Goal: Information Seeking & Learning: Learn about a topic

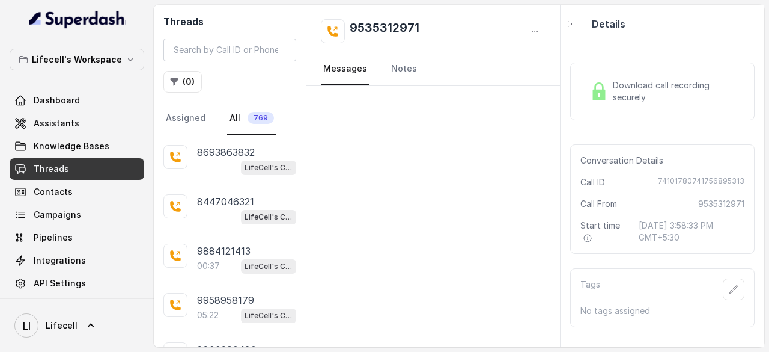
scroll to position [1760, 0]
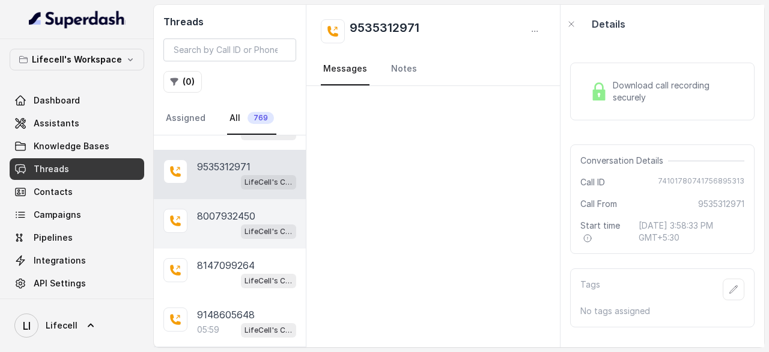
click at [209, 223] on div "LifeCell's Call Assistant" at bounding box center [246, 231] width 99 height 16
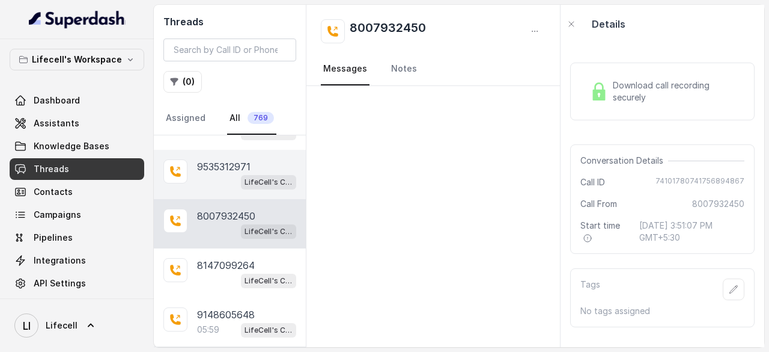
click at [203, 174] on div "LifeCell's Call Assistant" at bounding box center [246, 182] width 99 height 16
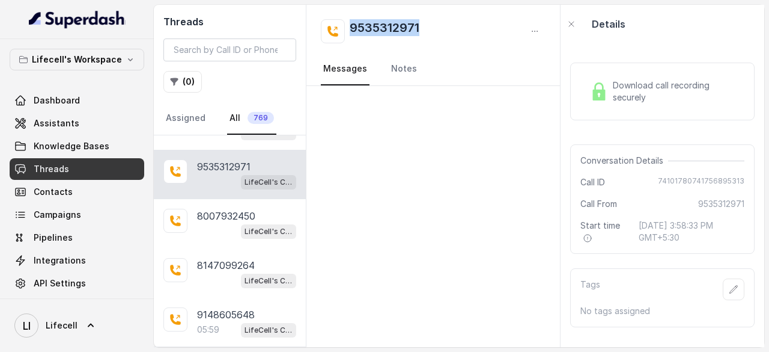
drag, startPoint x: 429, startPoint y: 23, endPoint x: 342, endPoint y: 26, distance: 87.2
click at [342, 26] on div "9535312971" at bounding box center [433, 31] width 225 height 24
click at [188, 86] on button "( 0 )" at bounding box center [182, 82] width 38 height 22
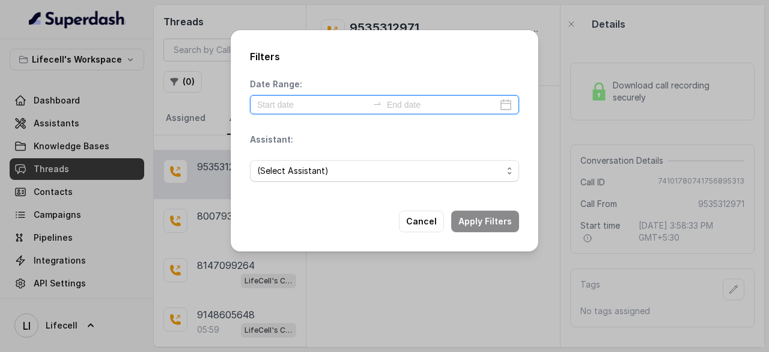
click at [306, 103] on input at bounding box center [312, 104] width 111 height 13
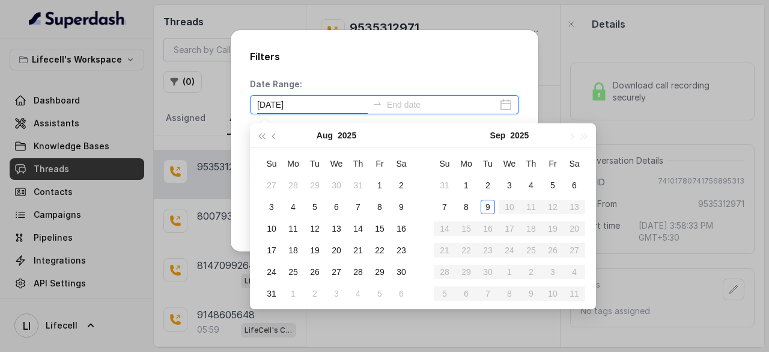
type input "[DATE]"
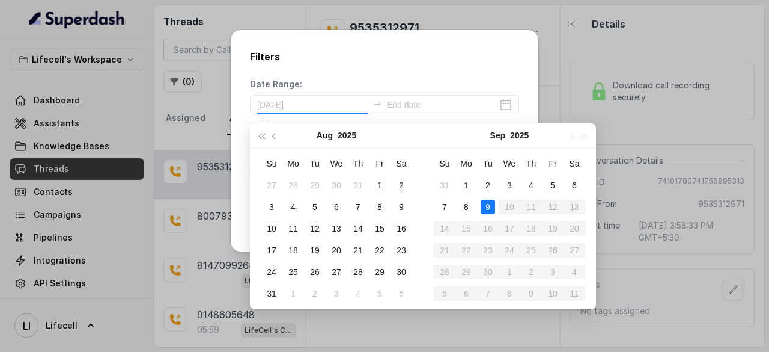
click at [489, 205] on div "9" at bounding box center [488, 207] width 14 height 14
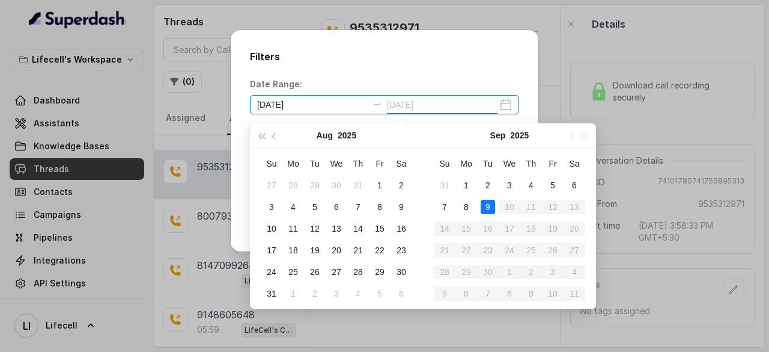
type input "2025-08-31"
type input "[DATE]"
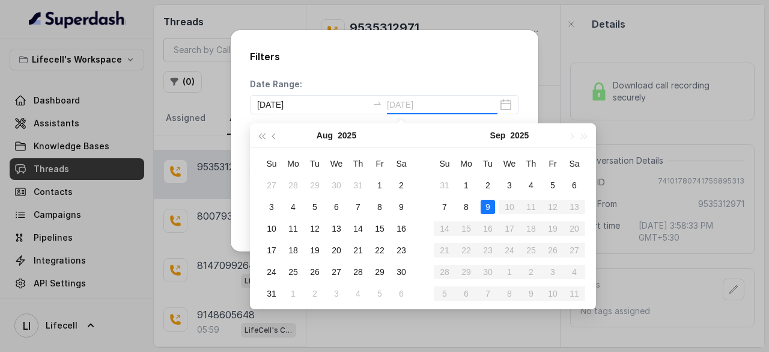
click at [484, 206] on div "9" at bounding box center [488, 207] width 14 height 14
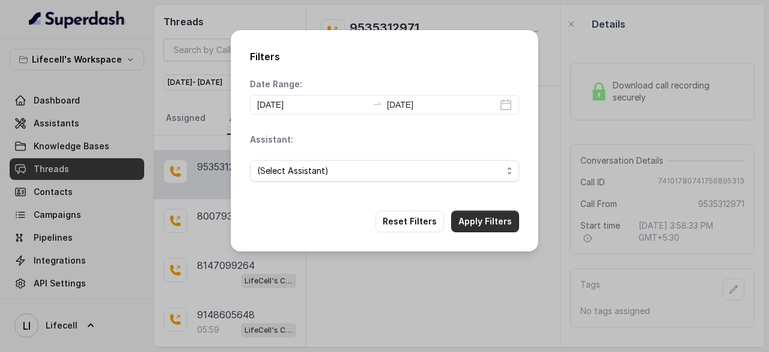
click at [478, 218] on button "Apply Filters" at bounding box center [485, 221] width 68 height 22
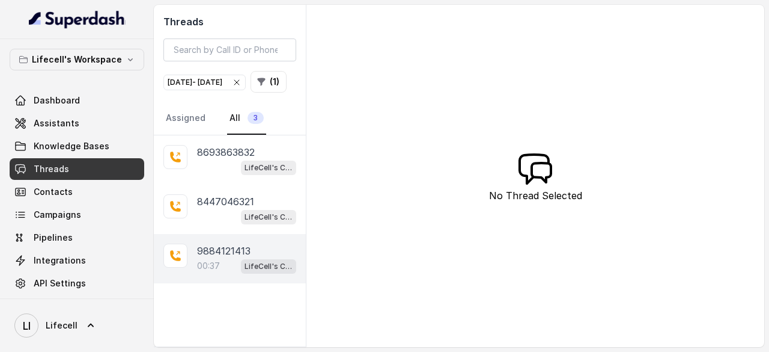
click at [222, 258] on p "9884121413" at bounding box center [223, 250] width 53 height 14
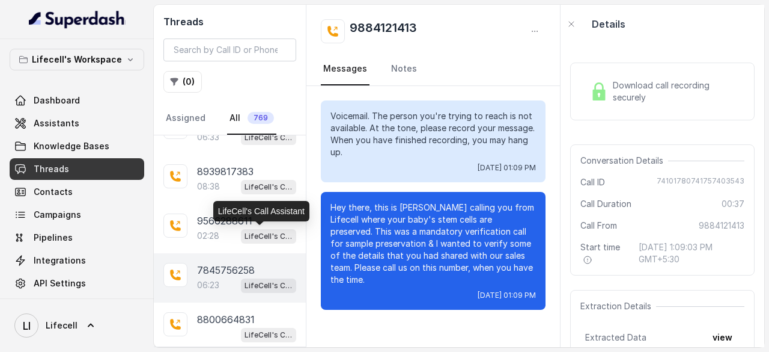
scroll to position [879, 0]
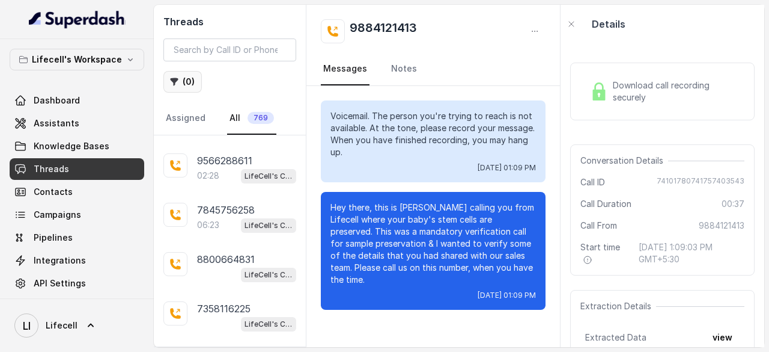
click at [182, 79] on button "( 0 )" at bounding box center [182, 82] width 38 height 22
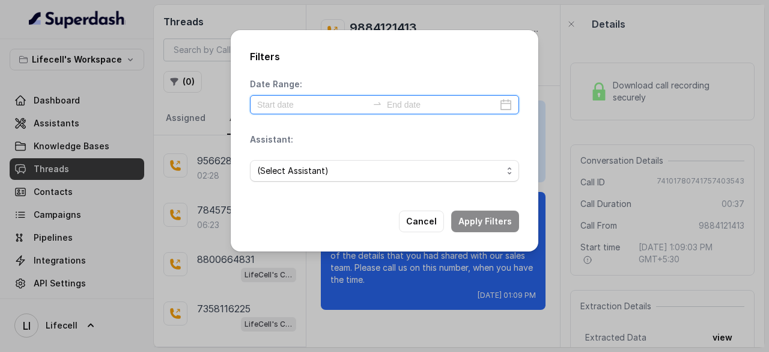
click at [281, 107] on input at bounding box center [312, 104] width 111 height 13
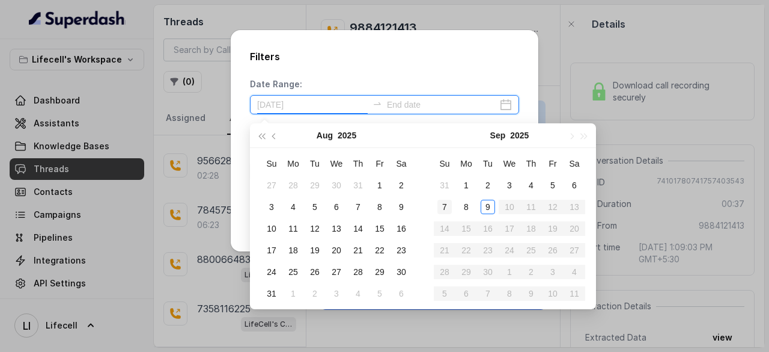
type input "[DATE]"
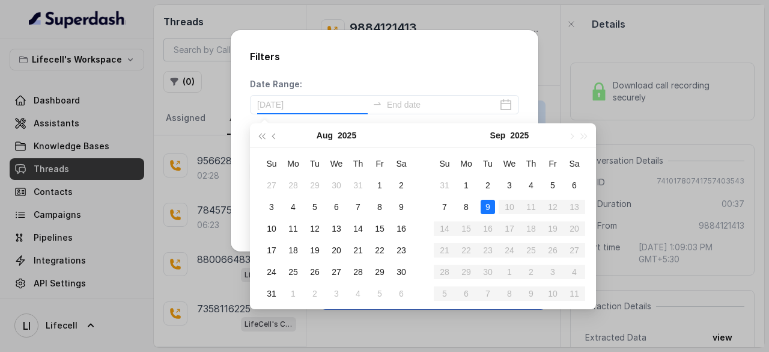
click at [491, 207] on div "9" at bounding box center [488, 207] width 14 height 14
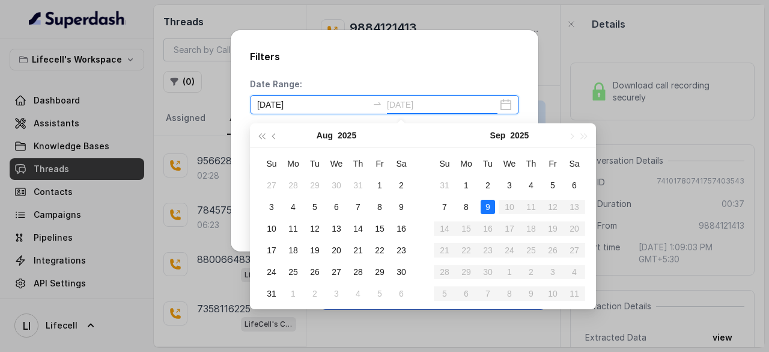
type input "[DATE]"
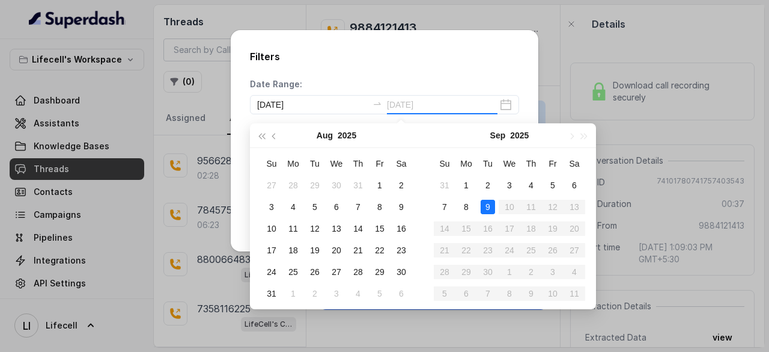
click at [490, 206] on div "9" at bounding box center [488, 207] width 14 height 14
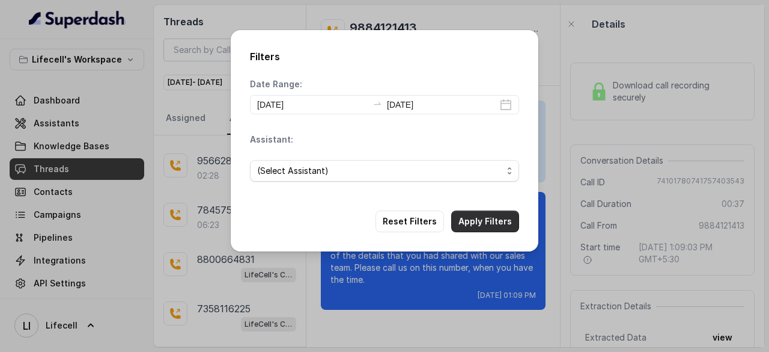
click at [482, 219] on button "Apply Filters" at bounding box center [485, 221] width 68 height 22
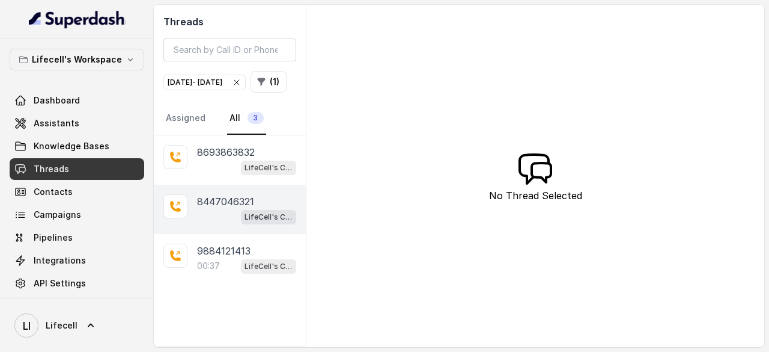
click at [216, 224] on div "LifeCell's Call Assistant" at bounding box center [246, 217] width 99 height 16
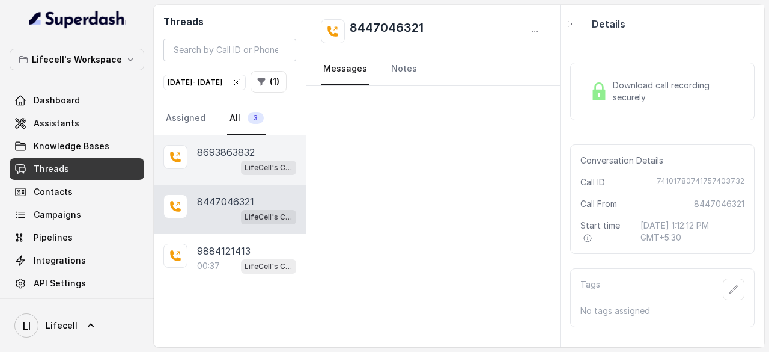
click at [218, 159] on p "8693863832" at bounding box center [226, 152] width 58 height 14
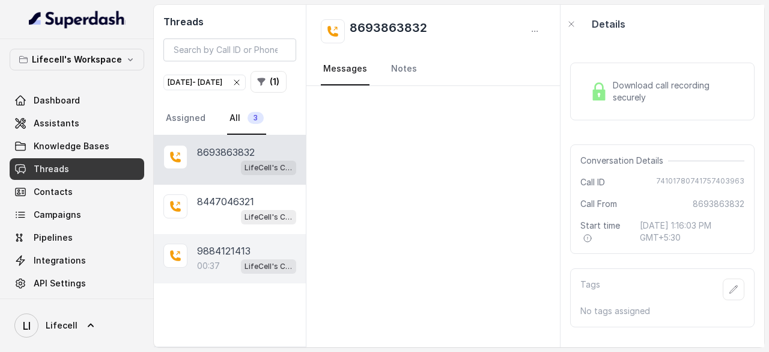
click at [208, 272] on p "00:37" at bounding box center [208, 266] width 23 height 12
